Goal: Navigation & Orientation: Find specific page/section

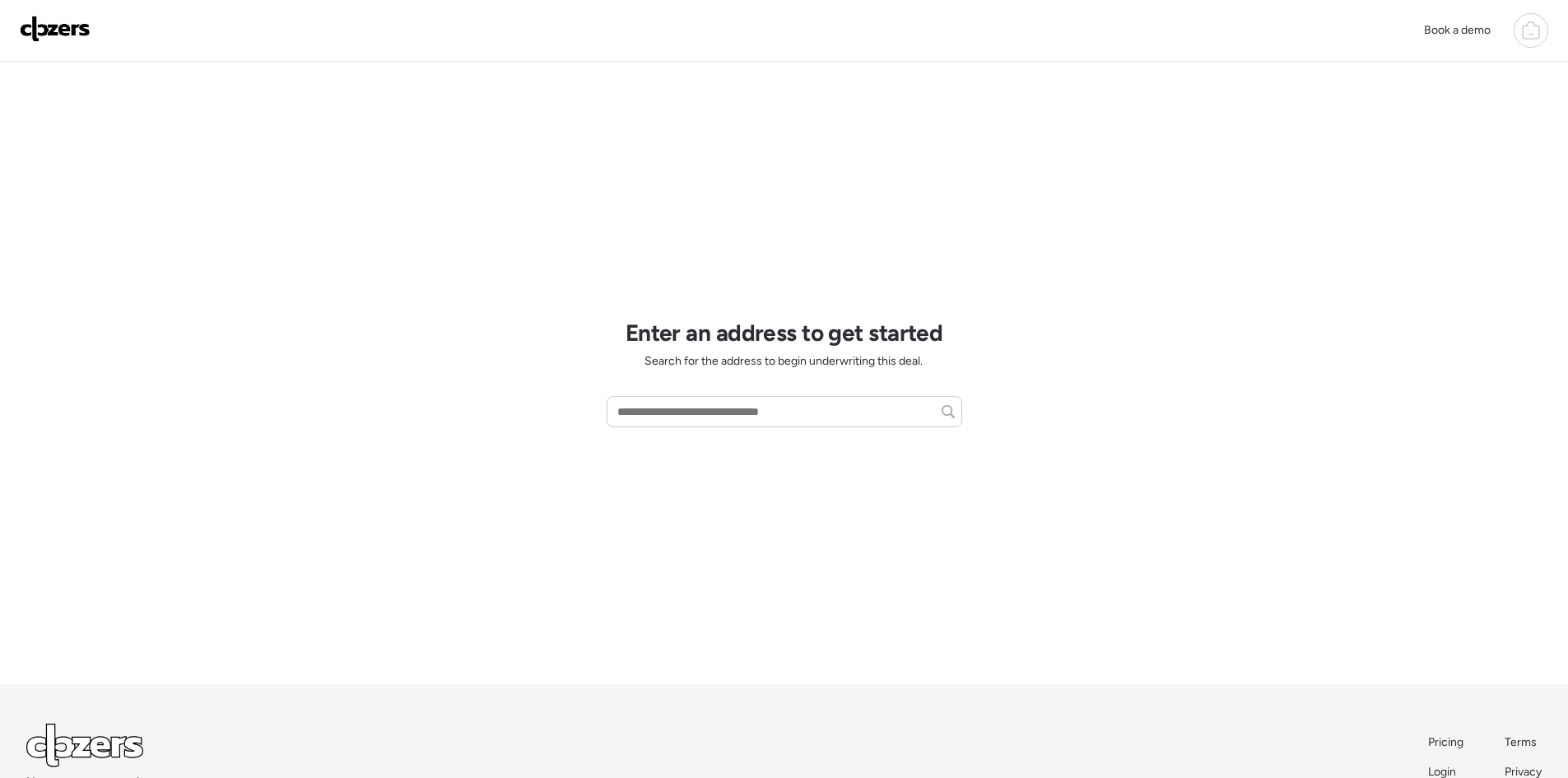
click at [1549, 35] on div "Book a demo" at bounding box center [784, 31] width 1568 height 62
click at [1529, 32] on icon at bounding box center [1531, 30] width 19 height 19
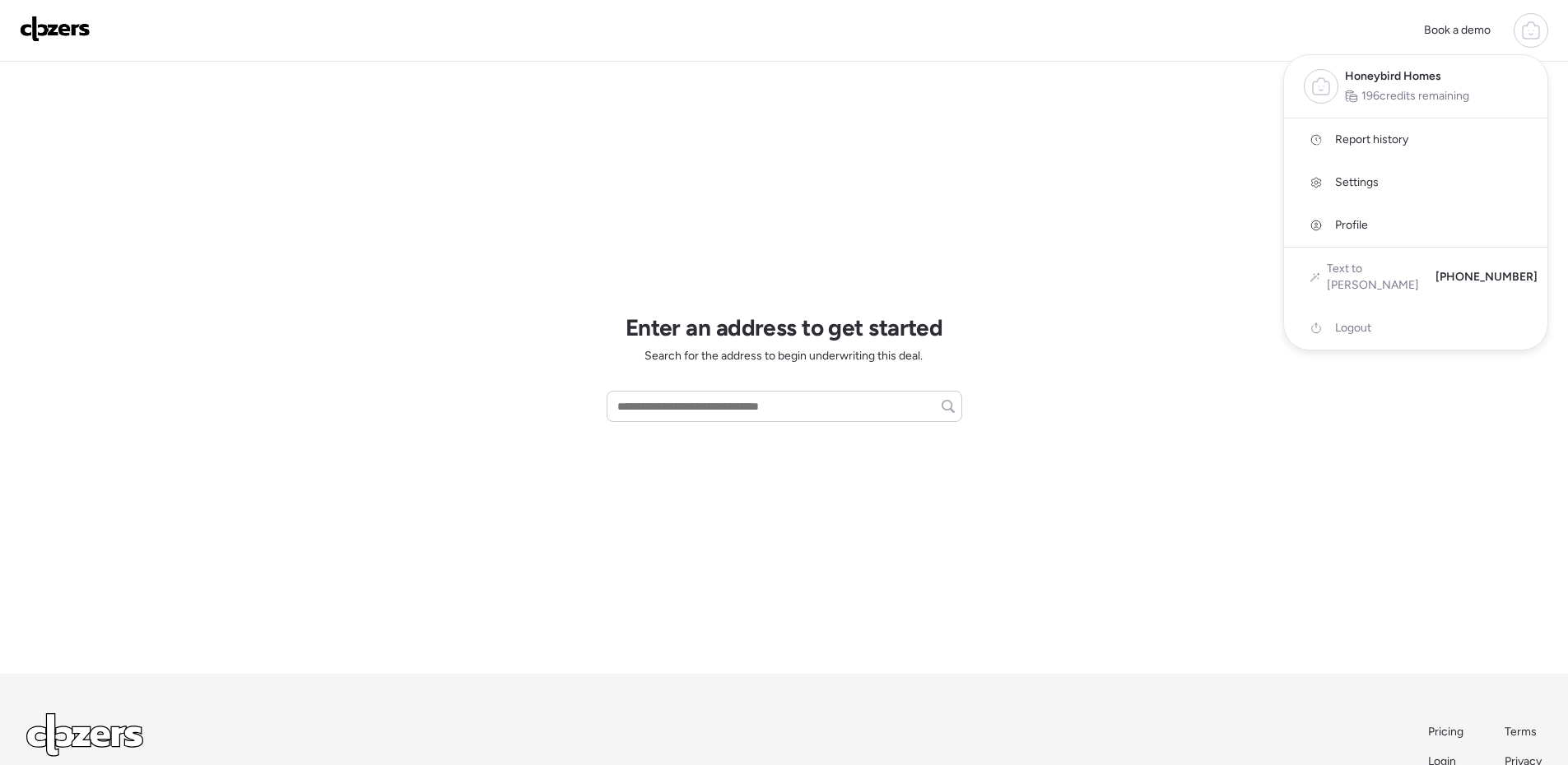
click at [1122, 119] on div at bounding box center [784, 336] width 1568 height 765
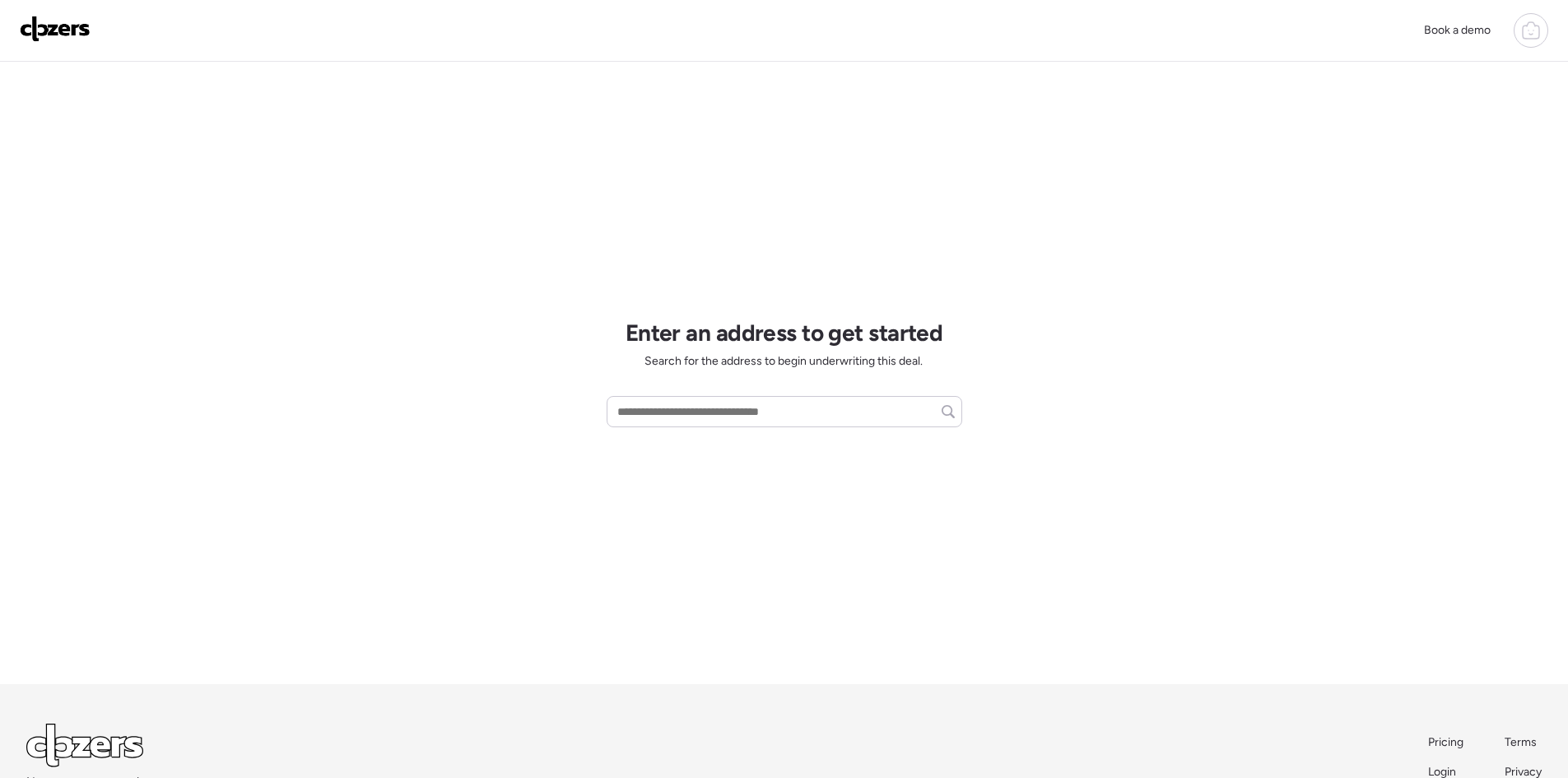
click at [1527, 33] on icon at bounding box center [1531, 30] width 19 height 19
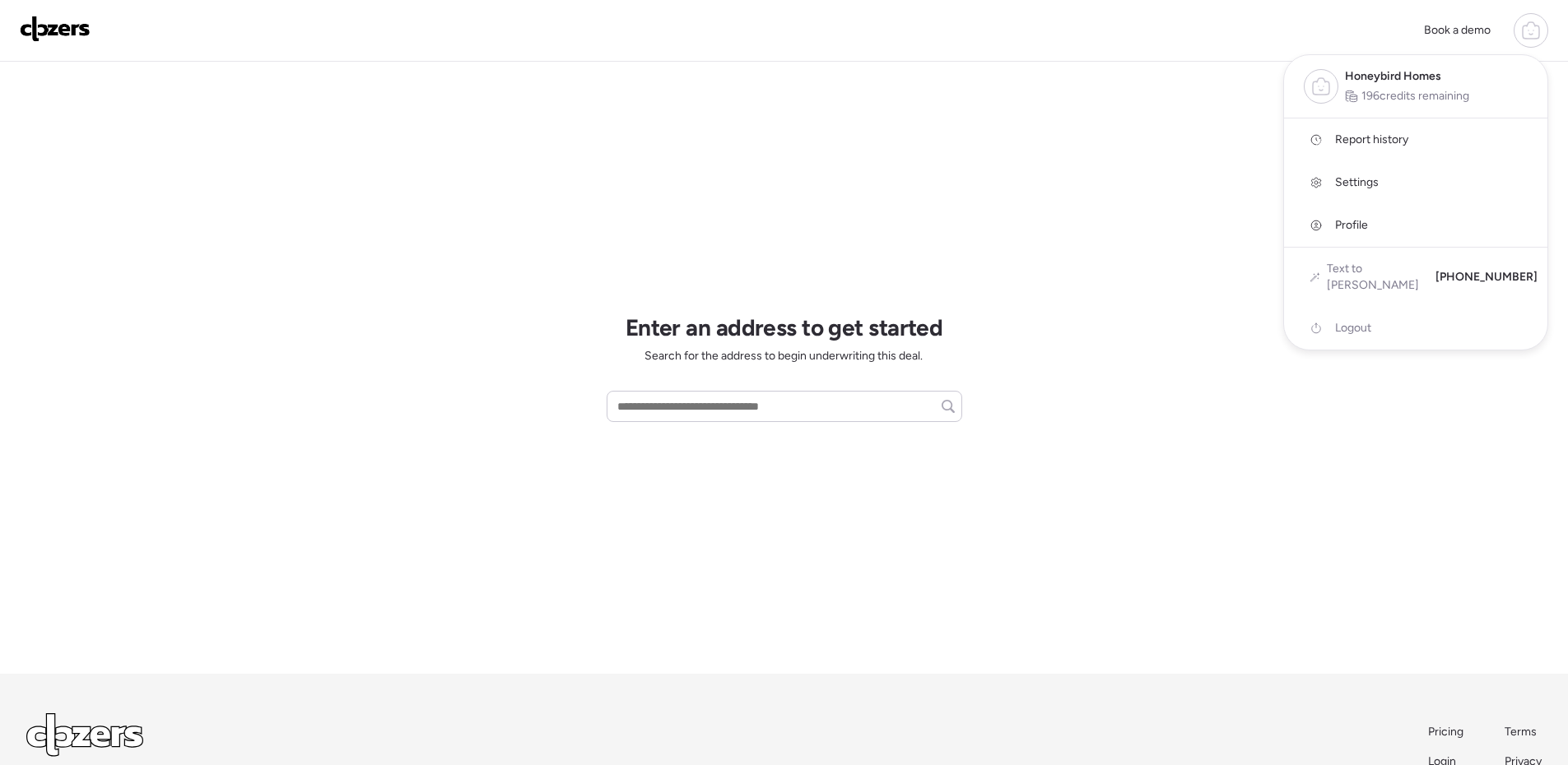
click at [1129, 169] on div at bounding box center [784, 336] width 1568 height 765
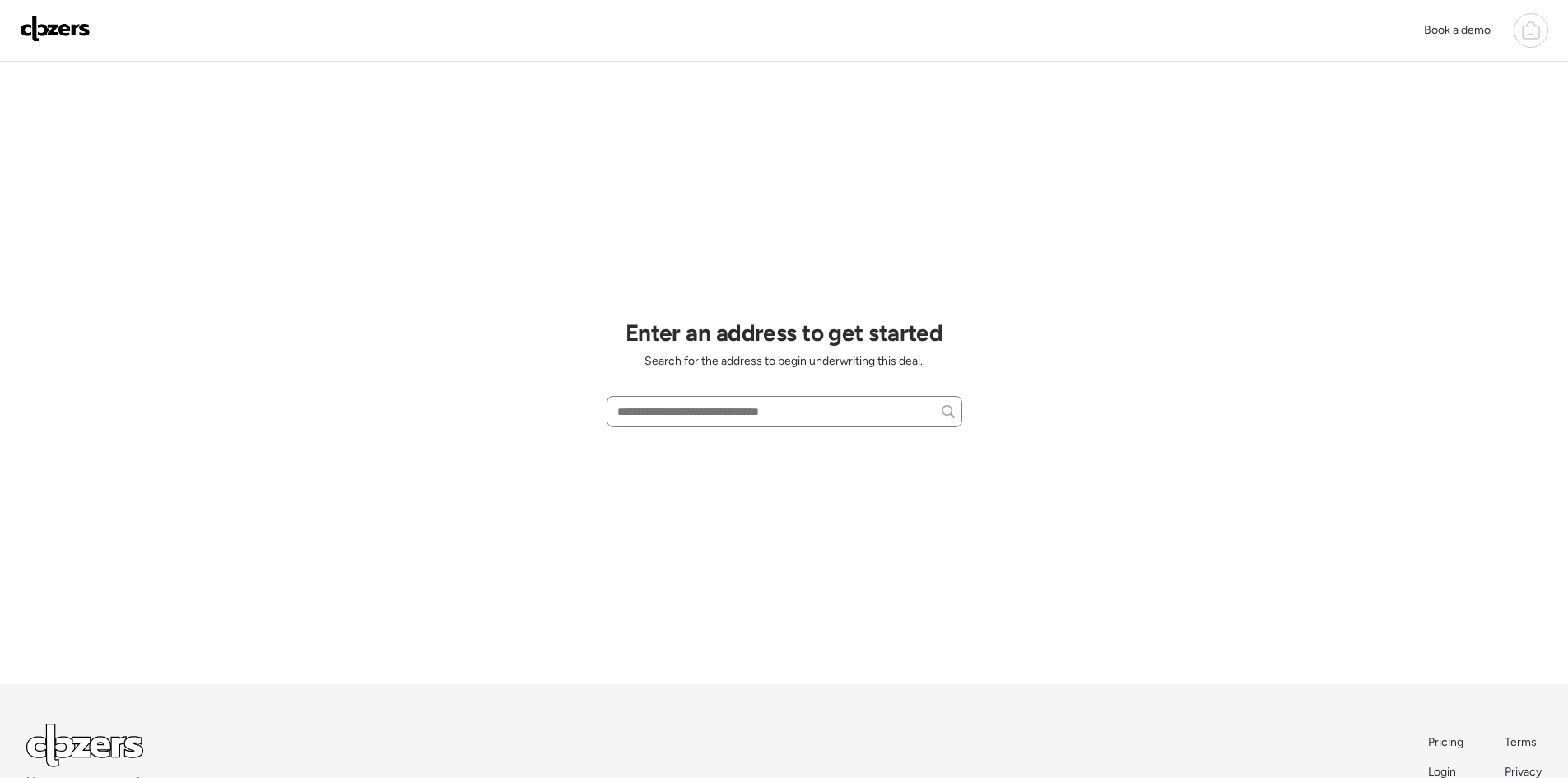
click at [692, 400] on div at bounding box center [785, 412] width 356 height 32
click at [689, 402] on input "text" at bounding box center [785, 412] width 341 height 23
click at [1133, 565] on div "Book a demo Enter an address to get started Search for the address to begin und…" at bounding box center [784, 443] width 1568 height 887
click at [1345, 593] on div "Book a demo Enter an address to get started Search for the address to begin und…" at bounding box center [784, 443] width 1568 height 887
click at [880, 198] on div "Enter an address to get started Search for the address to begin underwriting th…" at bounding box center [785, 374] width 356 height 623
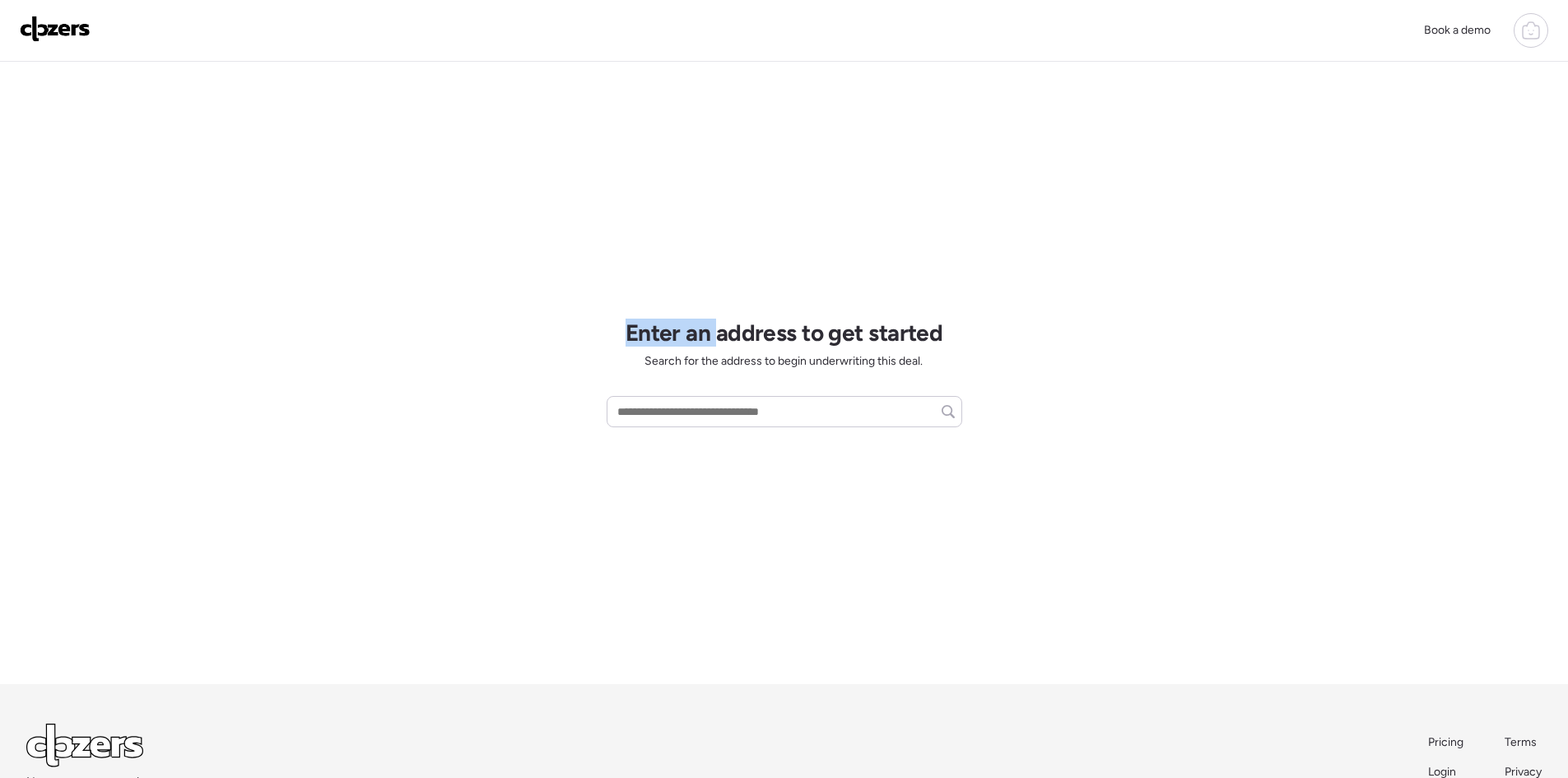
drag, startPoint x: 630, startPoint y: 336, endPoint x: 728, endPoint y: 308, distance: 101.9
click at [714, 332] on h1 "Enter an address to get started" at bounding box center [784, 333] width 318 height 28
click at [827, 225] on div "Enter an address to get started Search for the address to begin underwriting th…" at bounding box center [785, 374] width 356 height 623
click at [747, 410] on input "text" at bounding box center [785, 412] width 341 height 23
click at [1125, 223] on div "Book a demo Enter an address to get started Search for the address to begin und…" at bounding box center [784, 443] width 1568 height 887
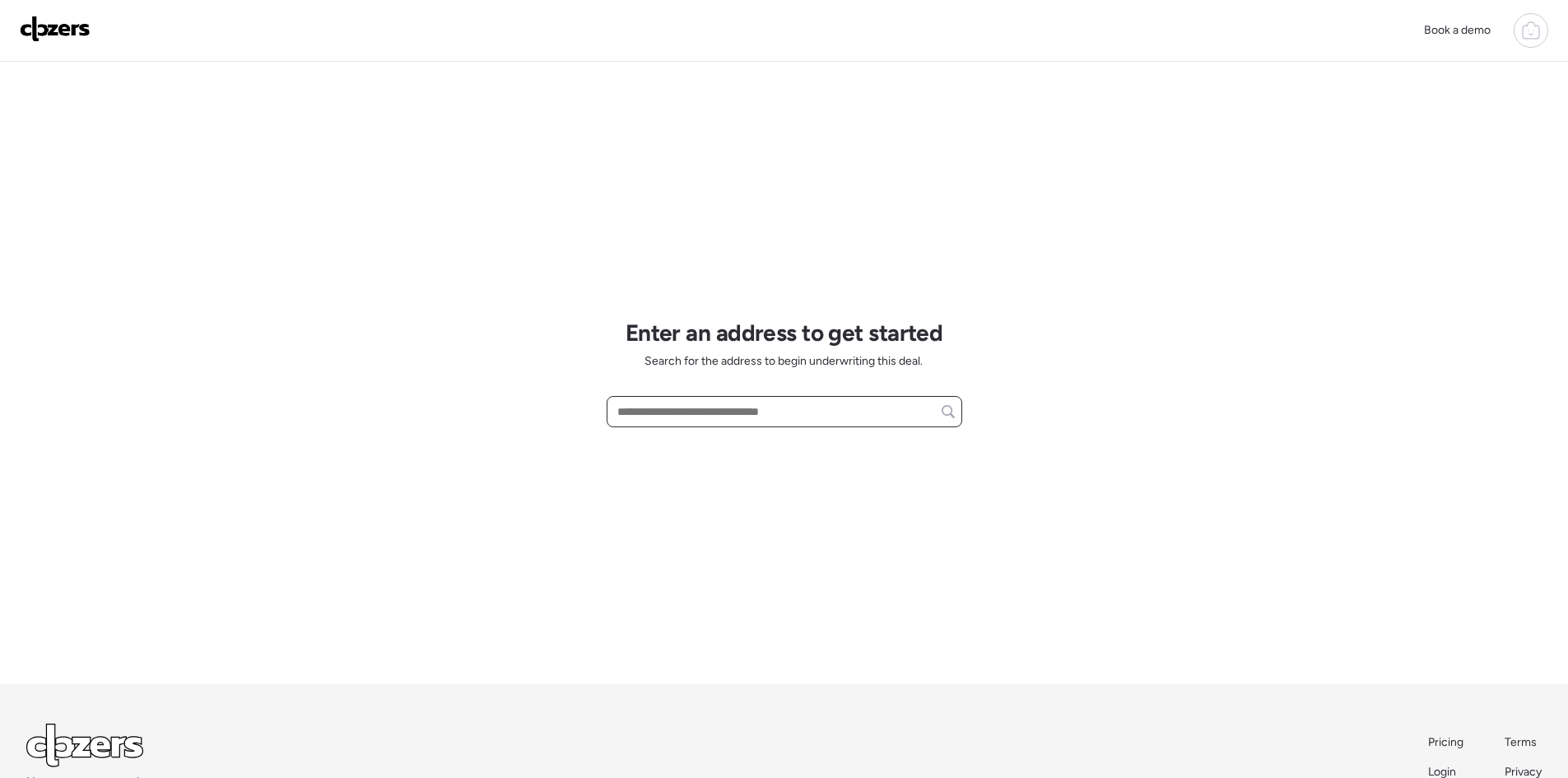
click at [797, 415] on input "text" at bounding box center [785, 412] width 341 height 23
